Goal: Task Accomplishment & Management: Manage account settings

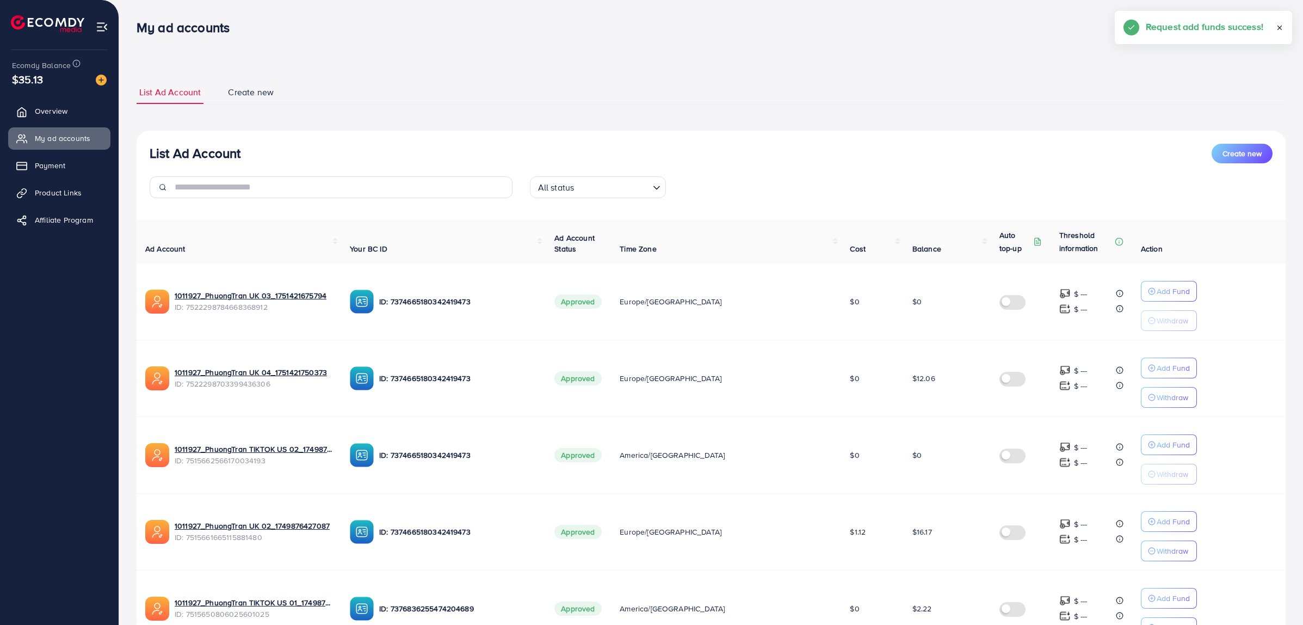
scroll to position [490, 0]
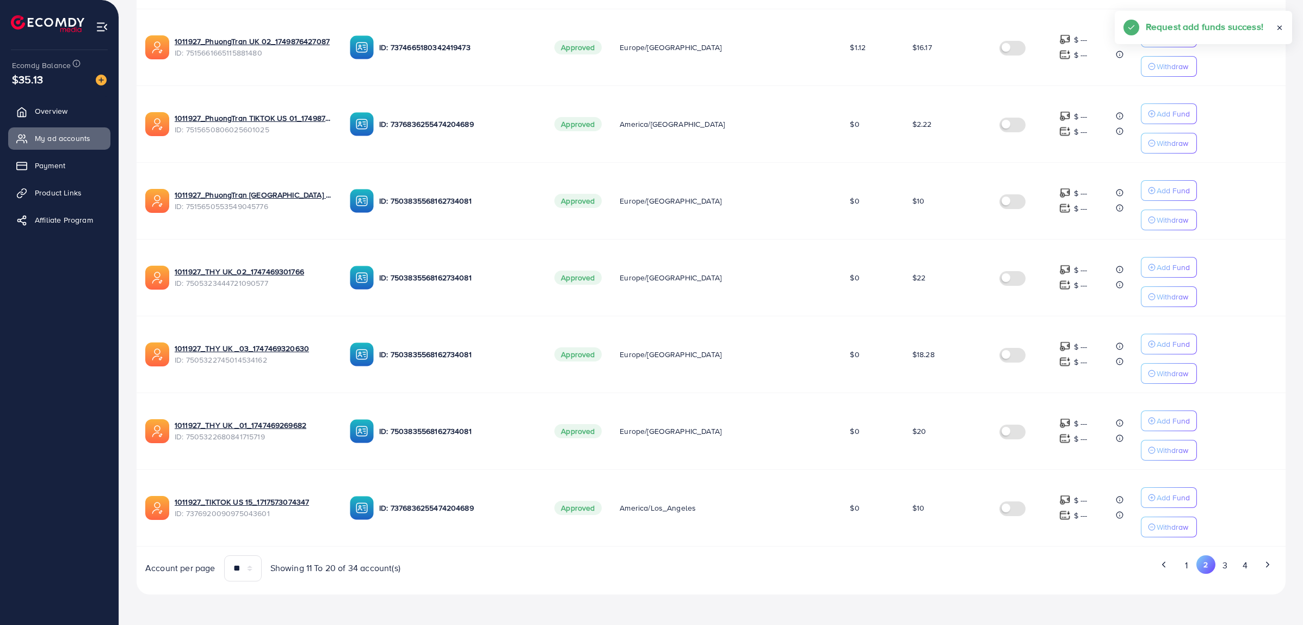
click at [1225, 566] on button "3" at bounding box center [1226, 565] width 20 height 20
click at [1206, 570] on button "2" at bounding box center [1207, 565] width 20 height 20
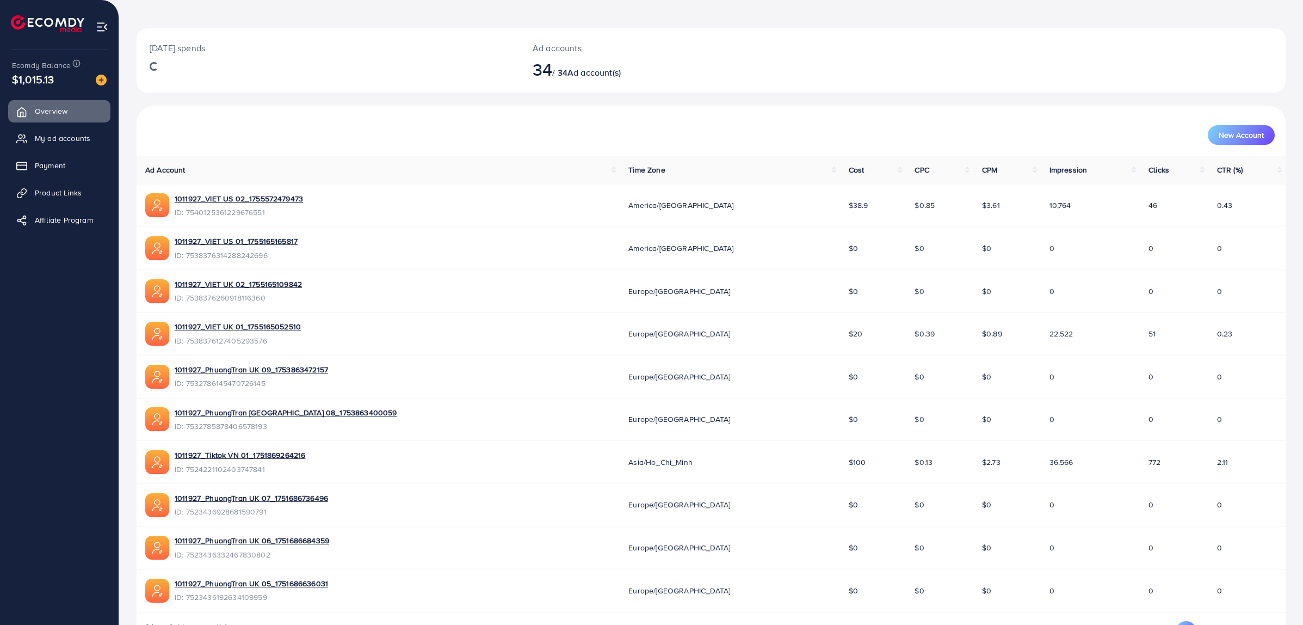
scroll to position [82, 0]
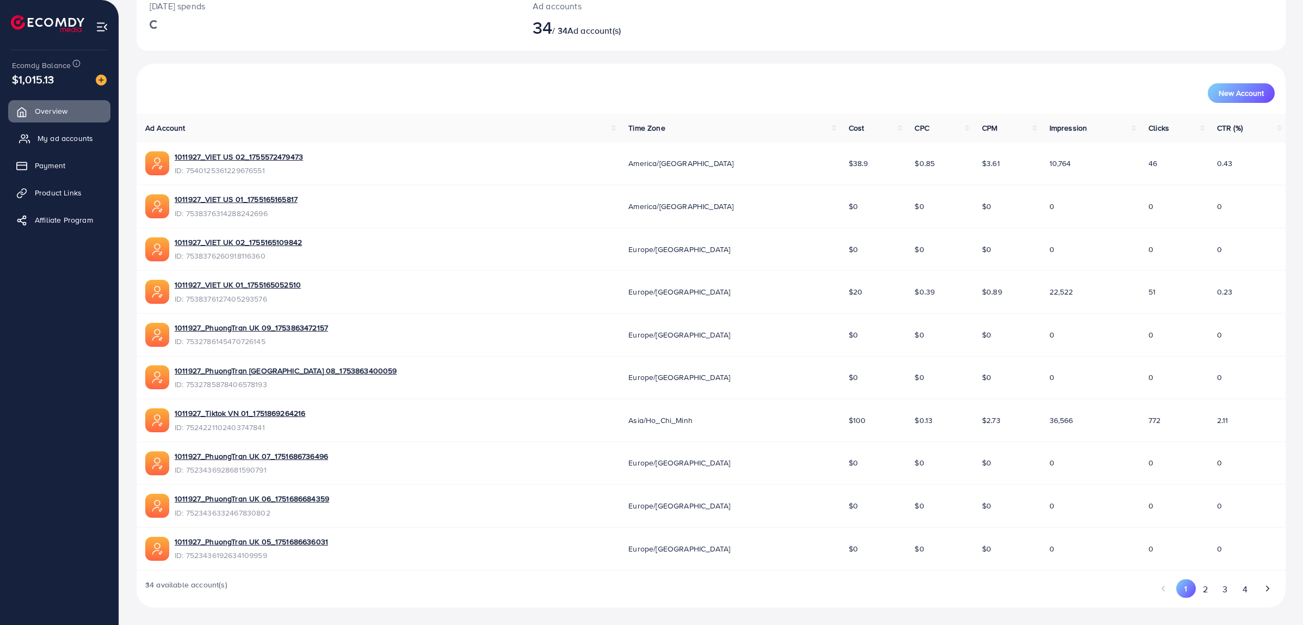
click at [46, 139] on span "My ad accounts" at bounding box center [66, 138] width 56 height 11
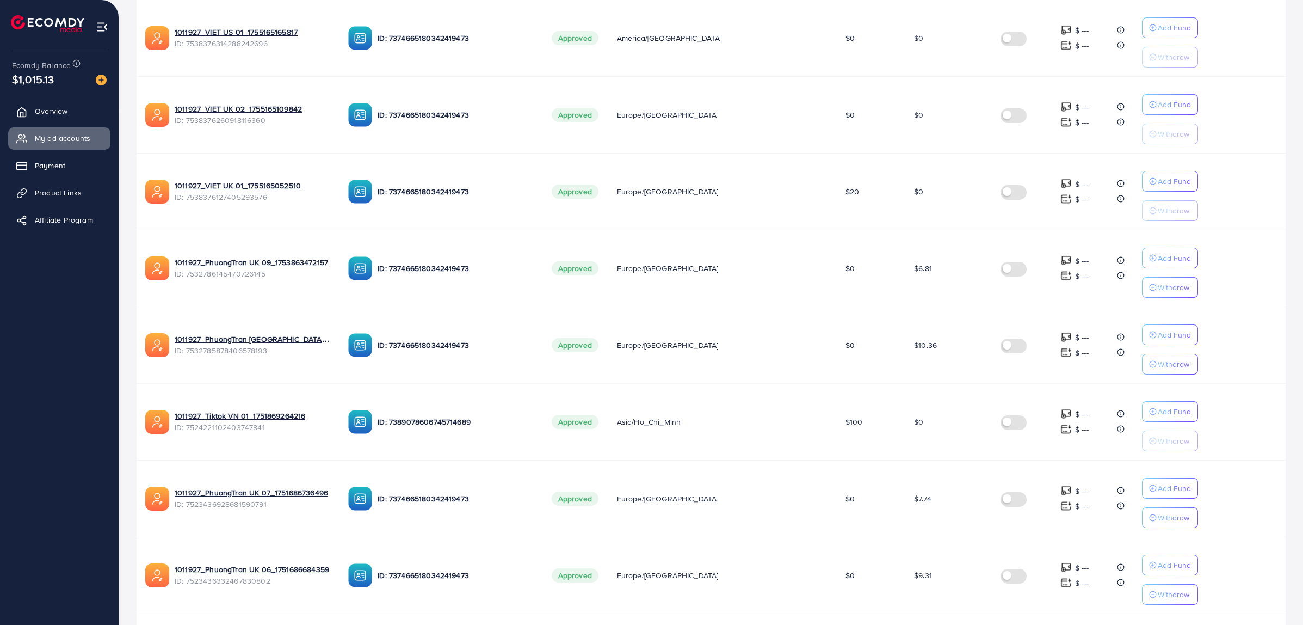
scroll to position [490, 0]
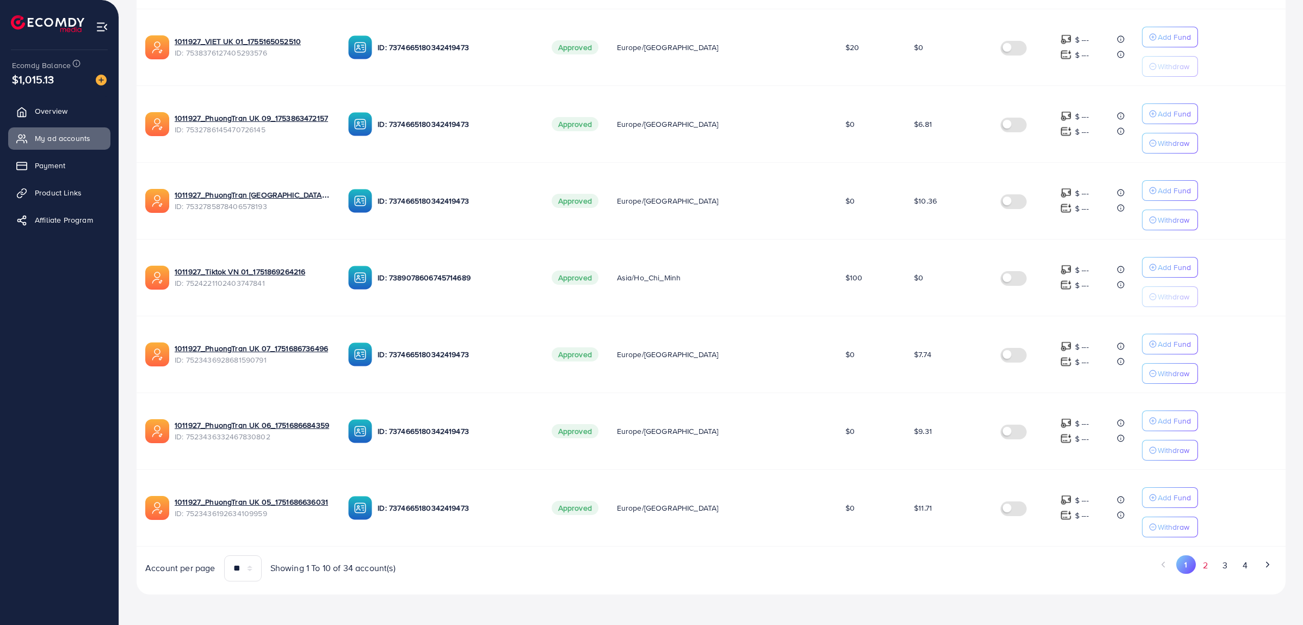
click at [1209, 568] on button "2" at bounding box center [1206, 565] width 20 height 20
click at [1219, 561] on button "3" at bounding box center [1226, 565] width 20 height 20
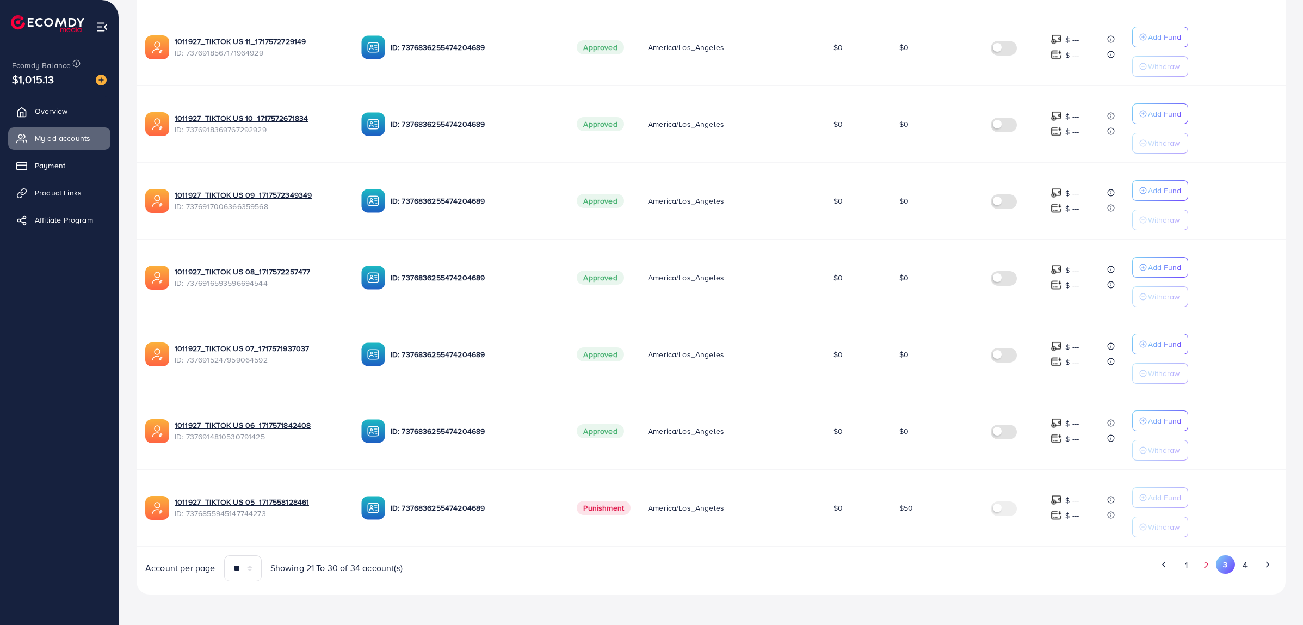
click at [1201, 564] on button "2" at bounding box center [1207, 565] width 20 height 20
